Goal: Information Seeking & Learning: Learn about a topic

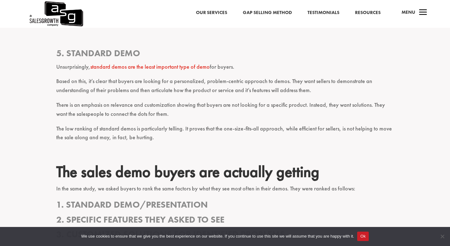
scroll to position [469, 0]
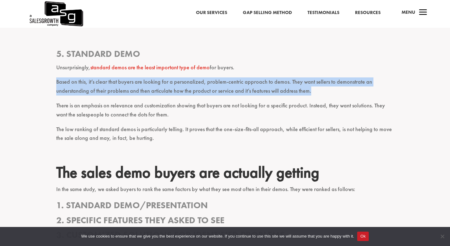
drag, startPoint x: 51, startPoint y: 83, endPoint x: 339, endPoint y: 91, distance: 288.5
copy p "Based on this, it’s clear that buyers are looking for a personalized, problem-c…"
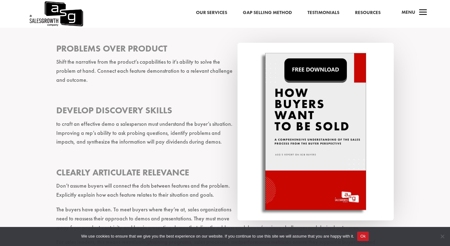
scroll to position [1218, 0]
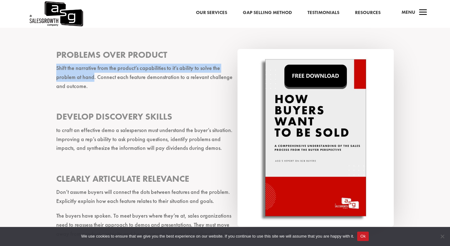
drag, startPoint x: 51, startPoint y: 48, endPoint x: 93, endPoint y: 61, distance: 44.2
copy p "Shift the narrative from the product’s capabilities to it’s ability to solve th…"
click at [130, 97] on p at bounding box center [225, 104] width 338 height 15
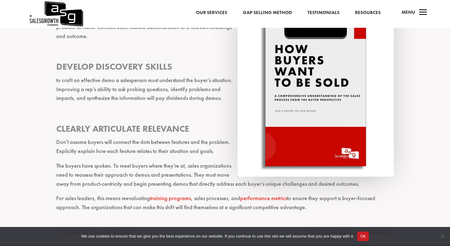
scroll to position [1269, 0]
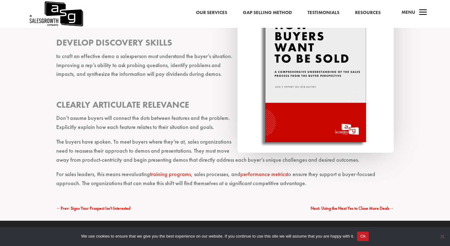
scroll to position [1296, 0]
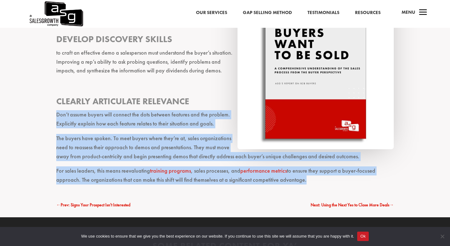
drag, startPoint x: 53, startPoint y: 94, endPoint x: 301, endPoint y: 167, distance: 258.6
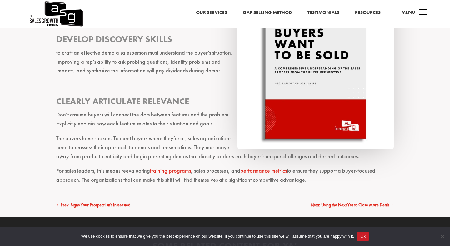
click at [308, 167] on p "For sales leaders, this means reevaluating training programs , sales processes,…" at bounding box center [225, 176] width 338 height 18
